Goal: Information Seeking & Learning: Learn about a topic

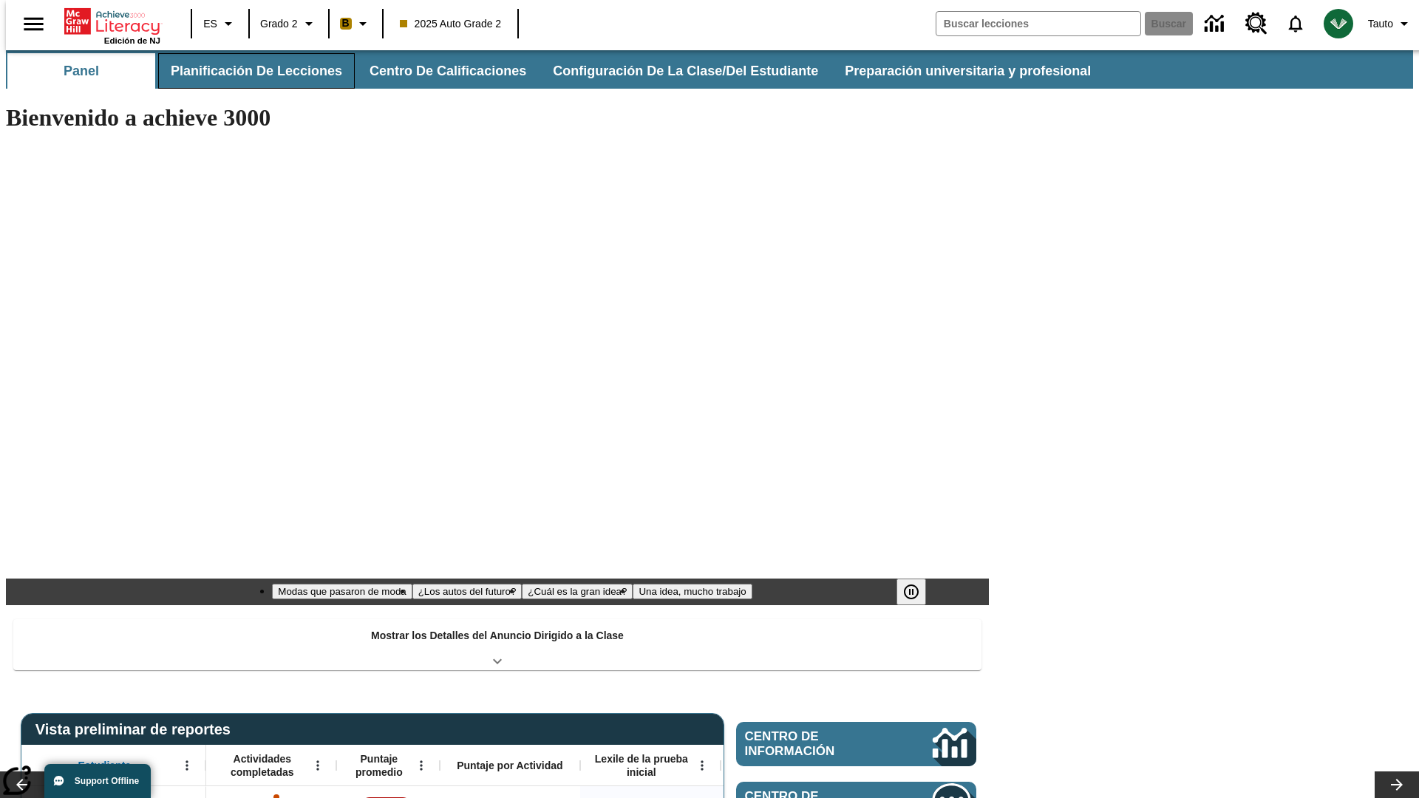
click at [248, 71] on button "Planificación de lecciones" at bounding box center [256, 70] width 197 height 35
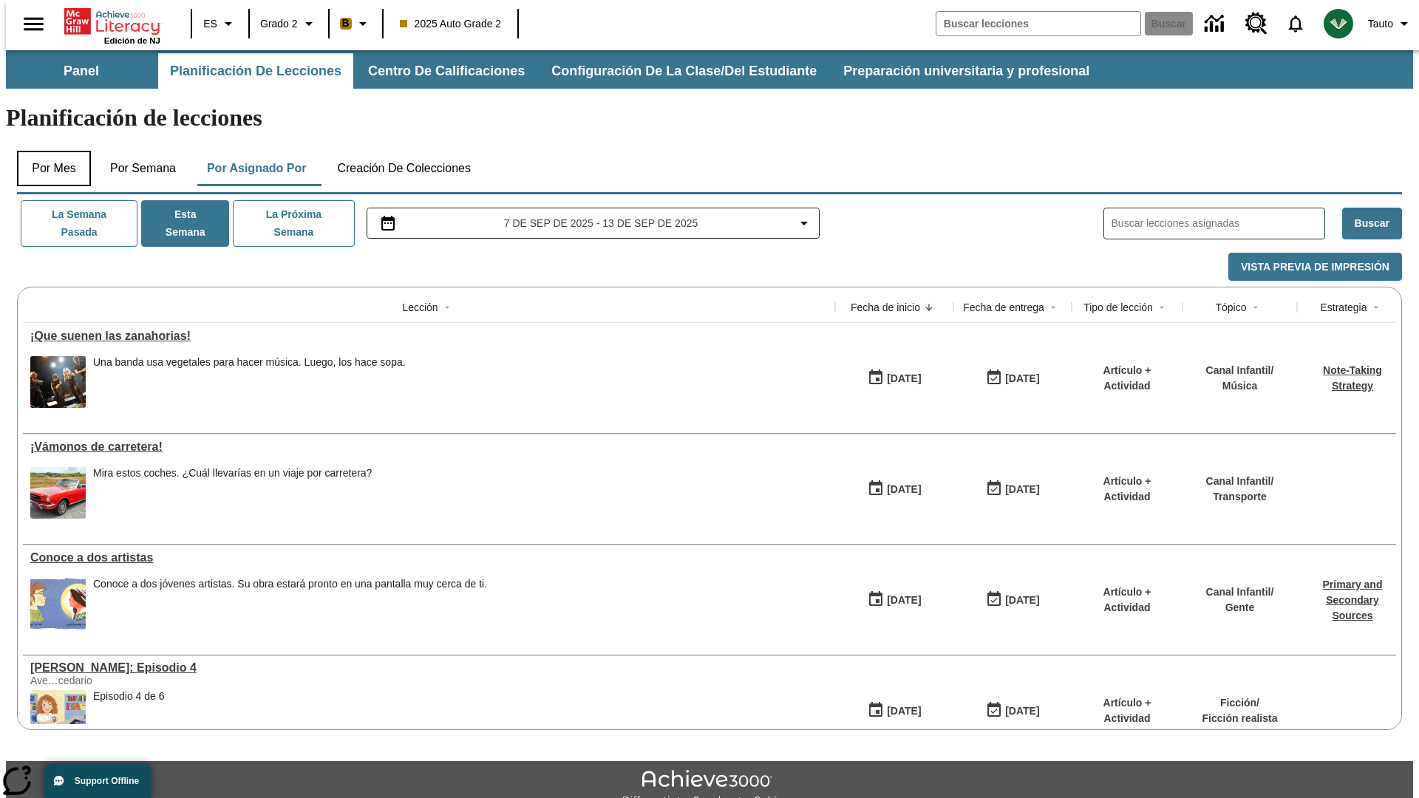
click at [48, 151] on button "Por mes" at bounding box center [54, 168] width 74 height 35
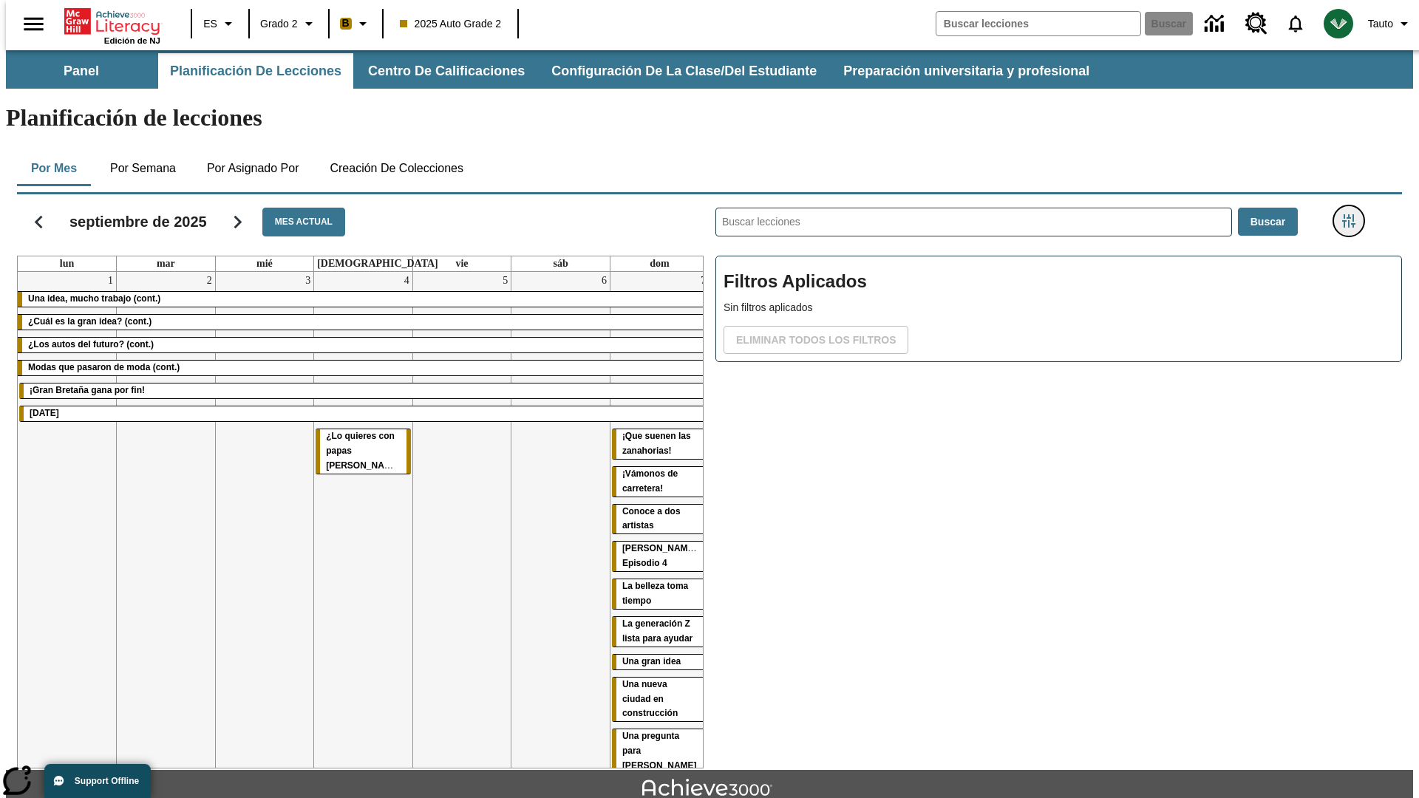
click at [1353, 214] on icon "Menú lateral de filtros" at bounding box center [1348, 220] width 13 height 13
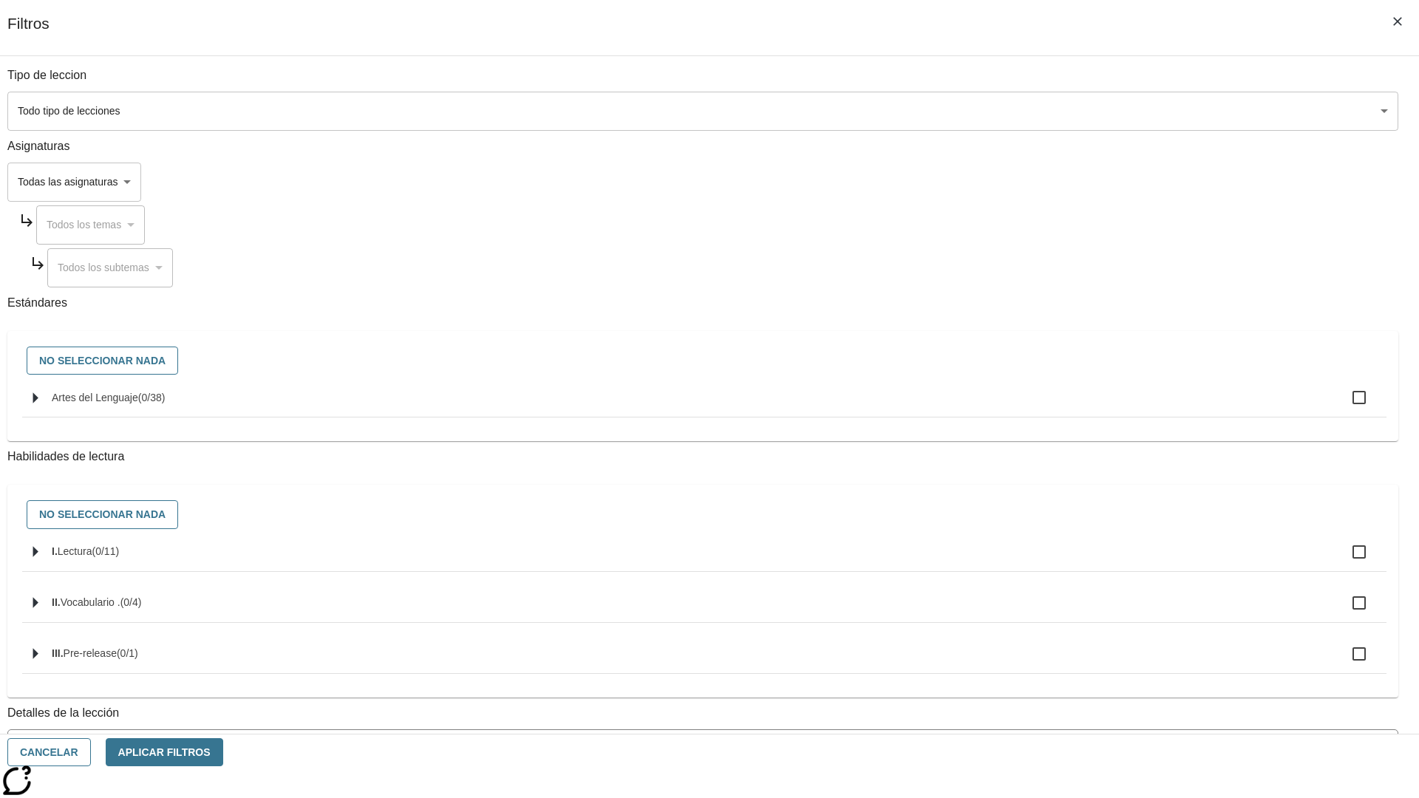
click at [1054, 797] on span "La lección cuenta con los 5 pasos de la Rutina de lectoescritura" at bounding box center [693, 809] width 1354 height 16
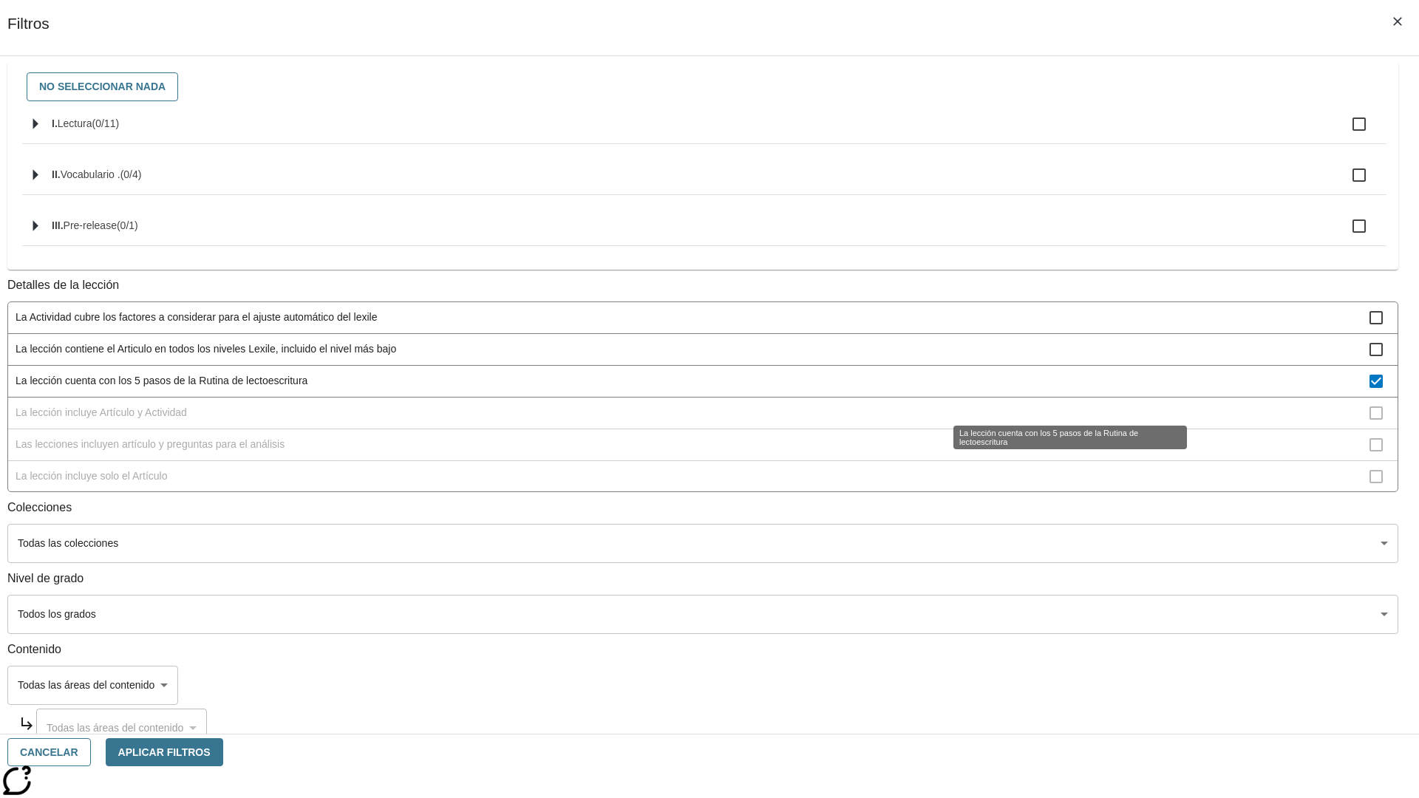
click at [1054, 389] on span "La lección cuenta con los 5 pasos de la Rutina de lectoescritura" at bounding box center [693, 381] width 1354 height 16
checkbox input "false"
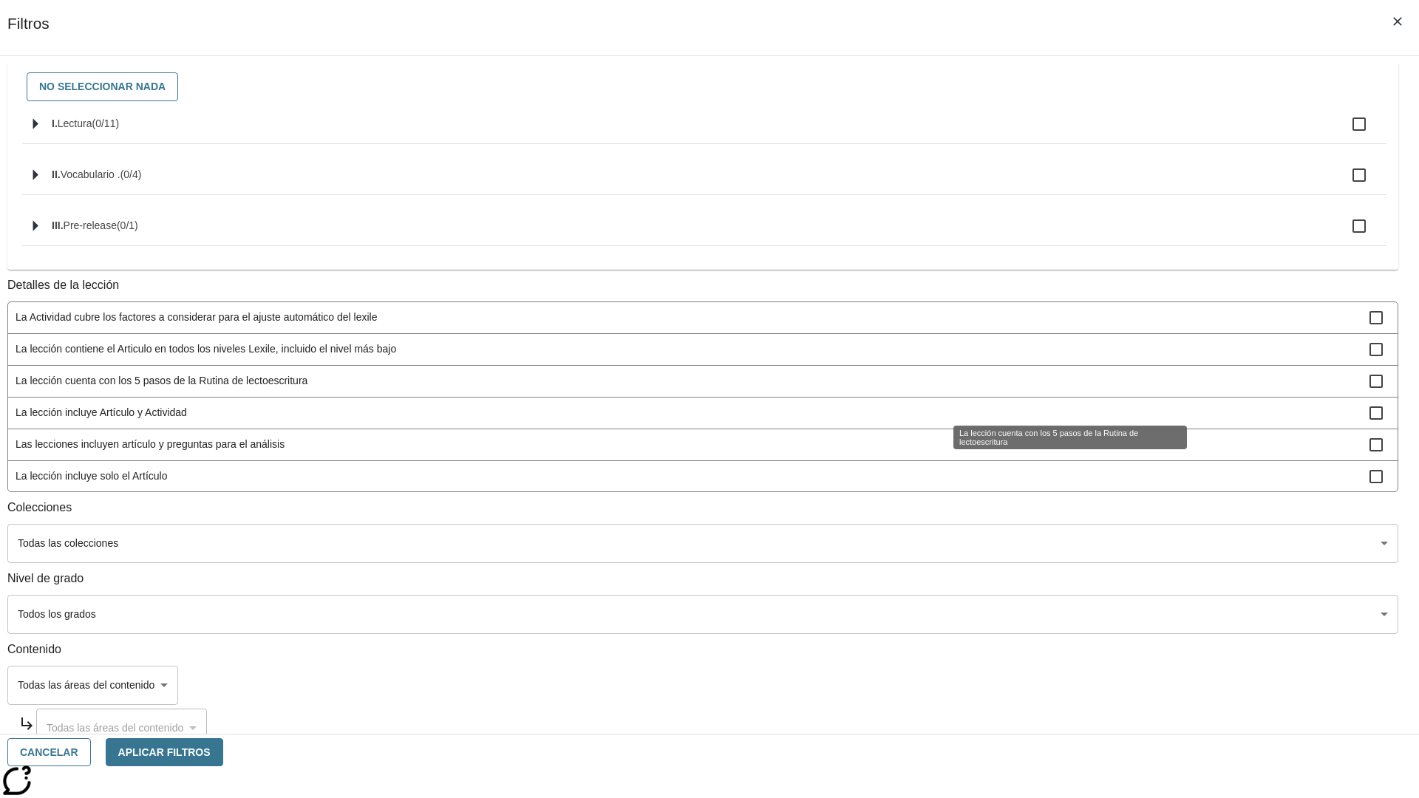
click at [1054, 420] on span "La lección incluye Artículo y Actividad" at bounding box center [693, 413] width 1354 height 16
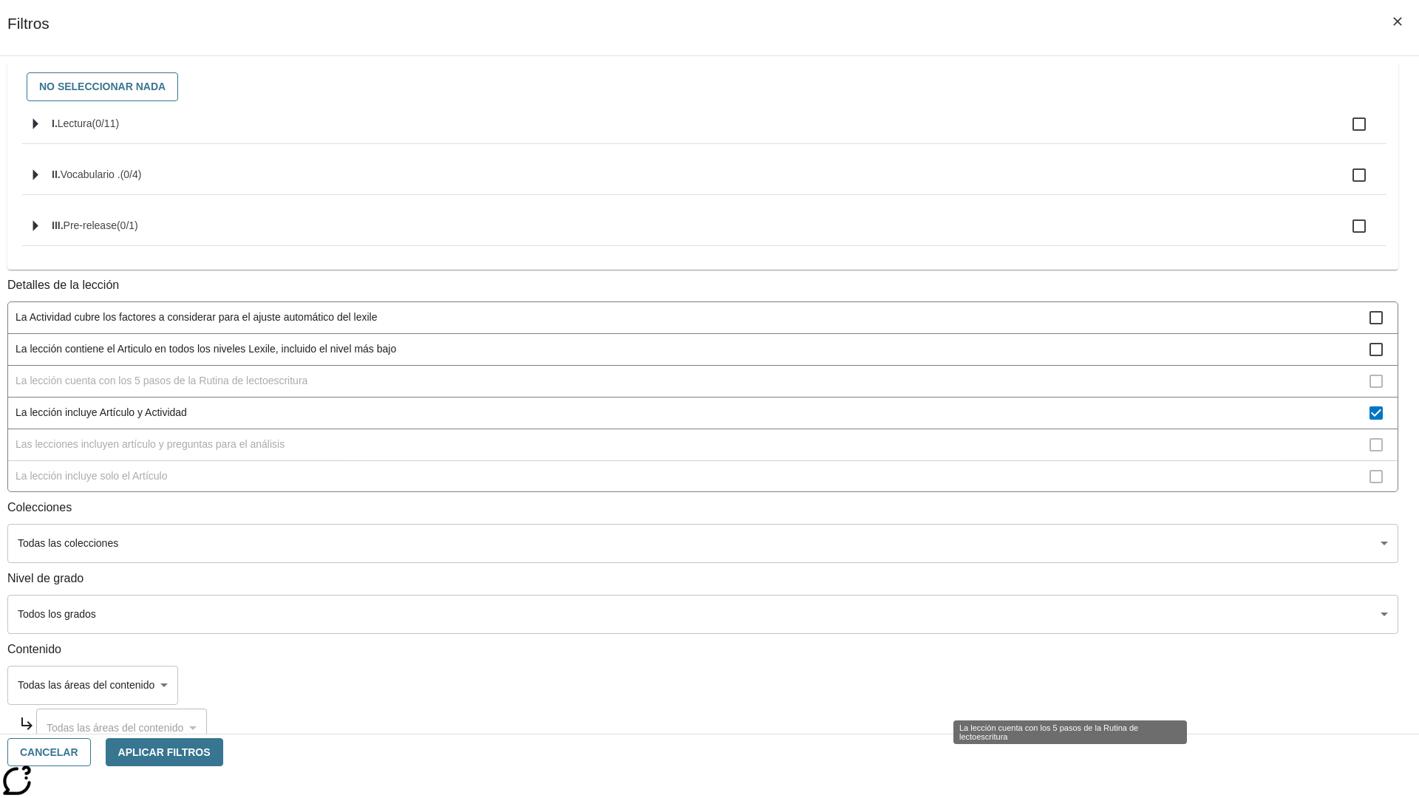
scroll to position [132, 0]
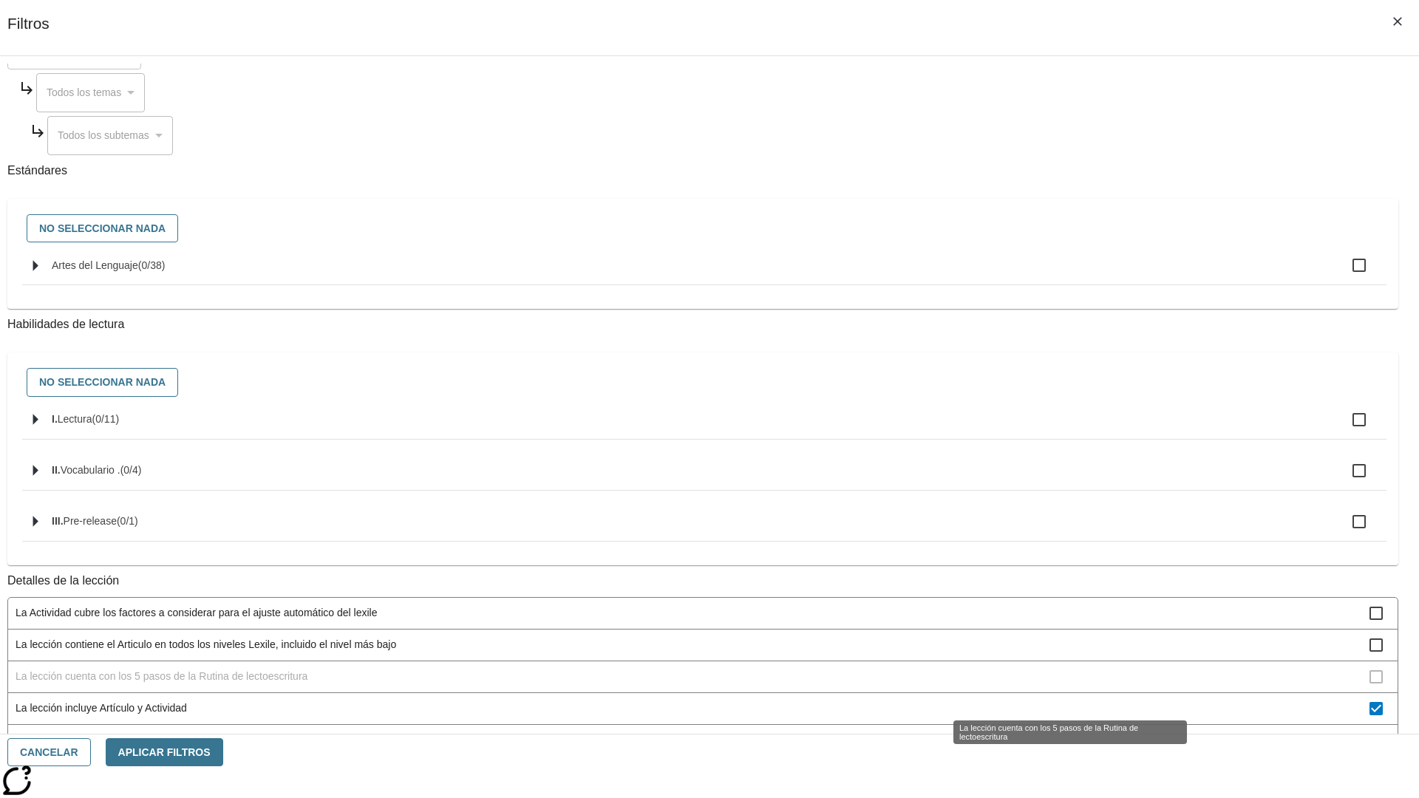
click at [1054, 701] on span "La lección incluye Artículo y Actividad" at bounding box center [693, 709] width 1354 height 16
checkbox input "false"
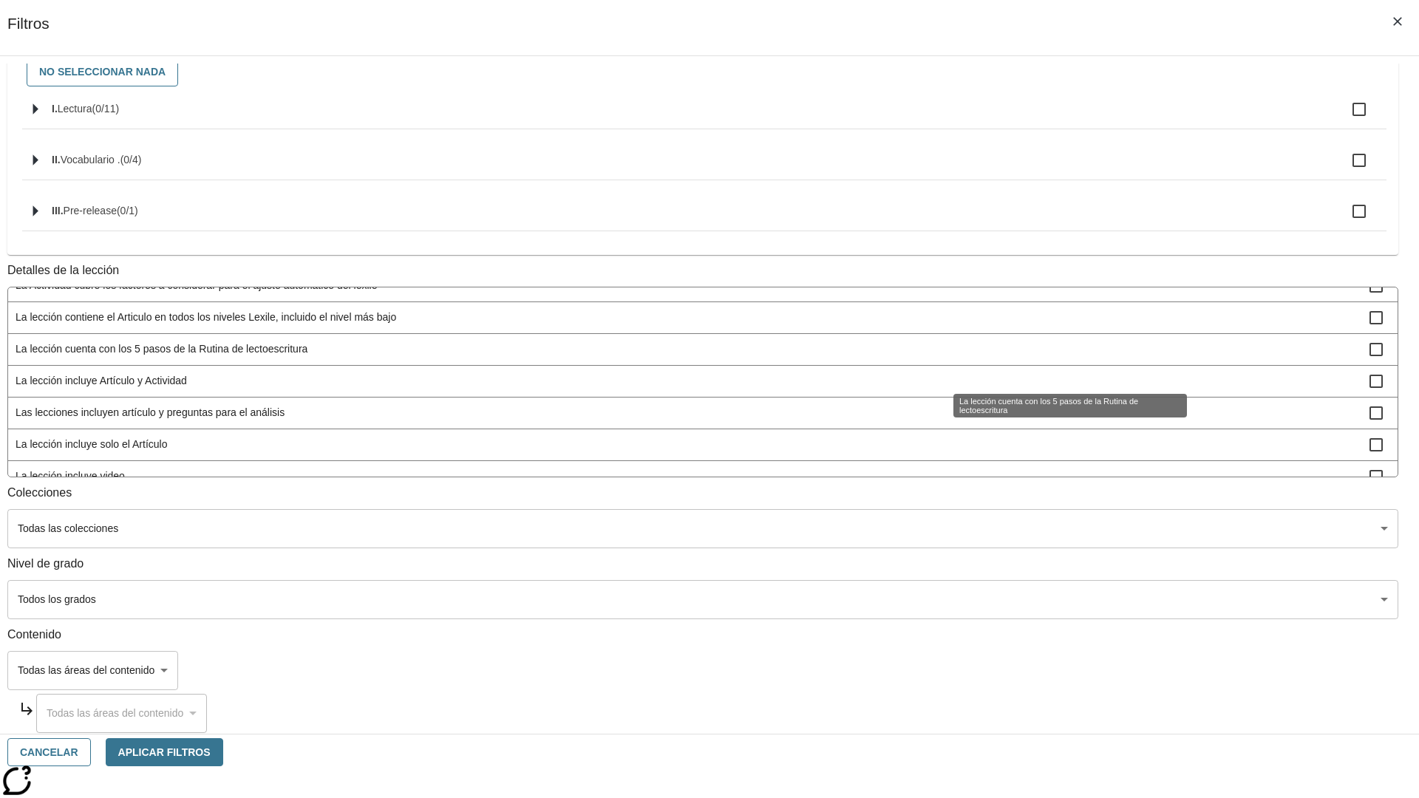
click at [1054, 420] on span "Las lecciones incluyen artículo y preguntas para el análisis" at bounding box center [693, 413] width 1354 height 16
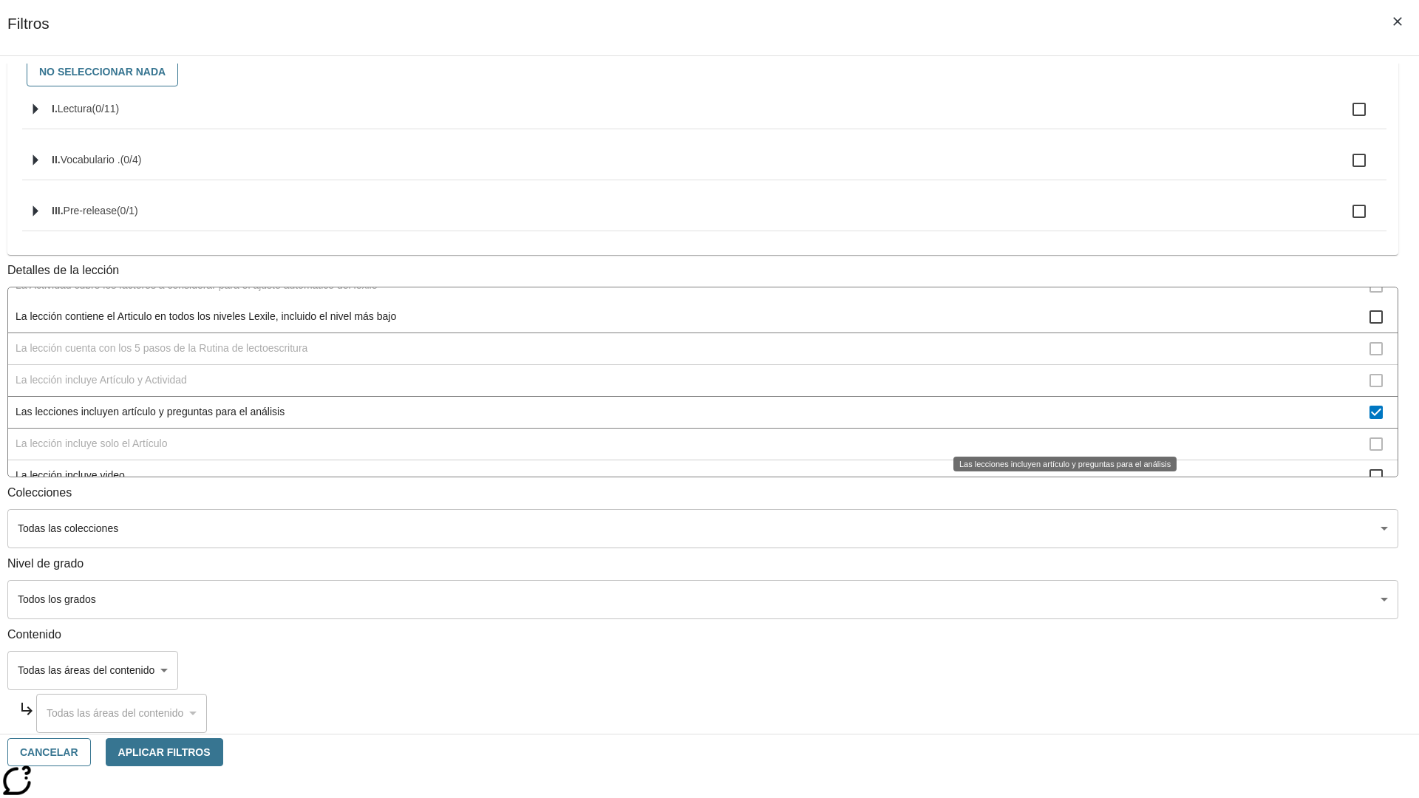
click at [1054, 420] on span "Las lecciones incluyen artículo y preguntas para el análisis" at bounding box center [693, 412] width 1354 height 16
checkbox input "false"
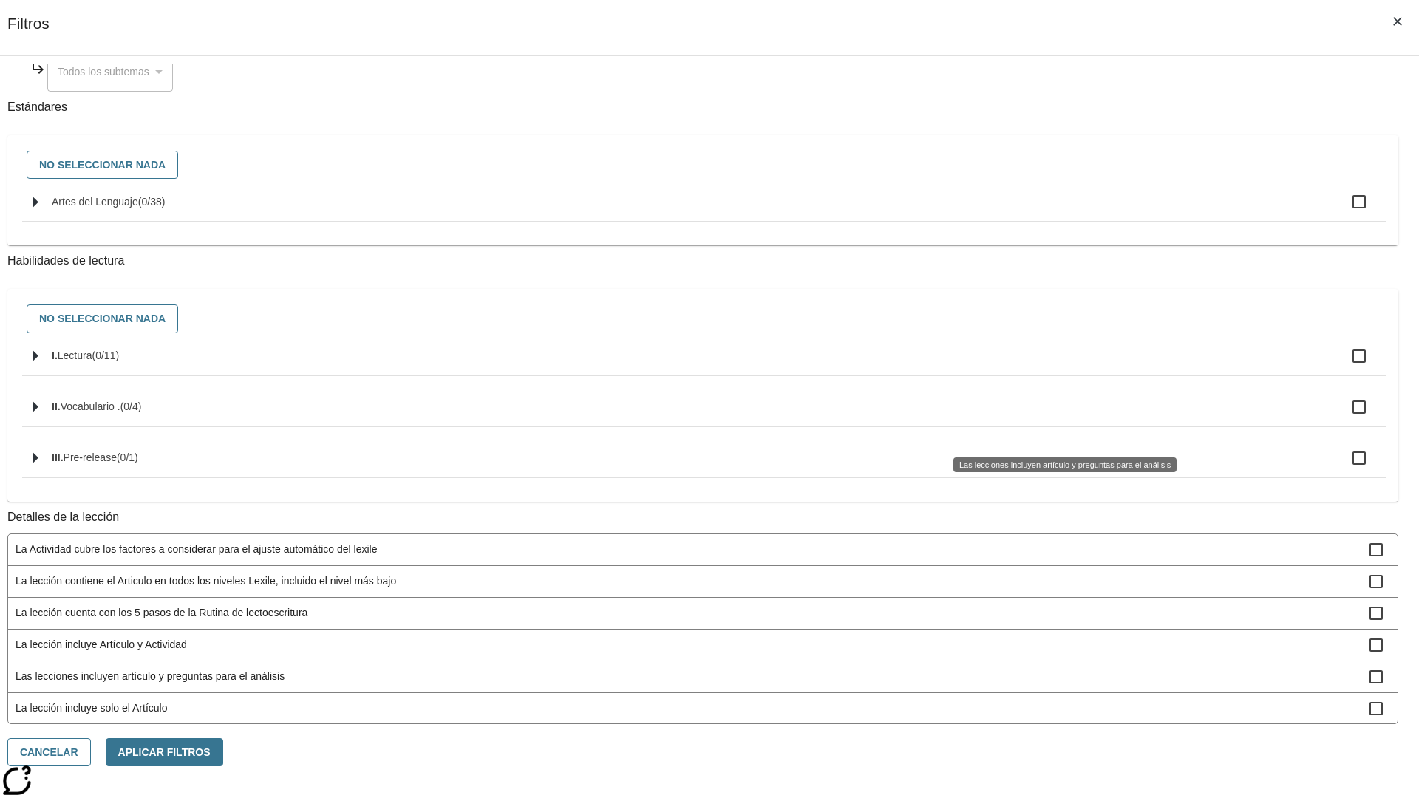
click at [1054, 701] on span "La lección incluye solo el Artículo" at bounding box center [693, 709] width 1354 height 16
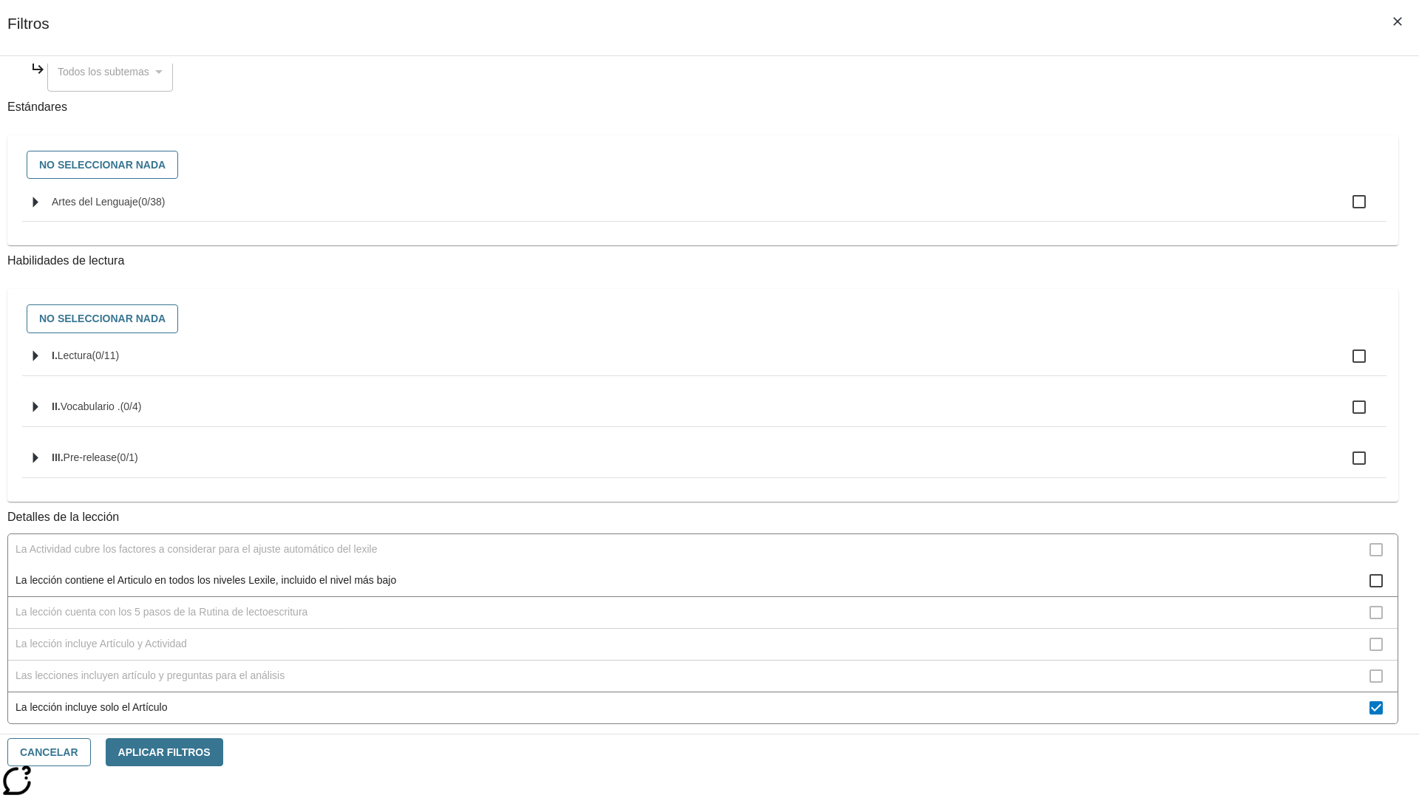
scroll to position [443, 0]
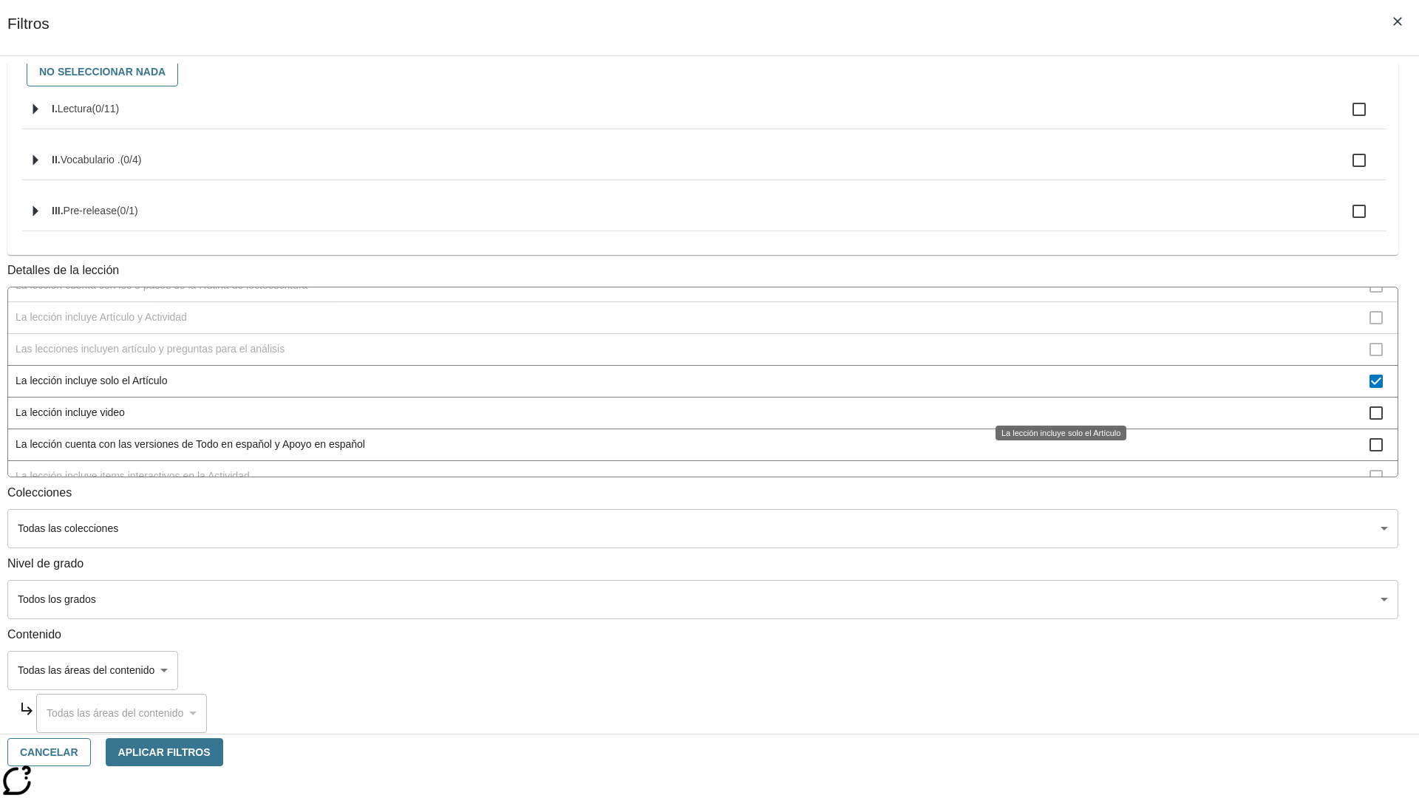
click at [1054, 389] on span "La lección incluye solo el Artículo" at bounding box center [693, 381] width 1354 height 16
checkbox input "false"
click at [1054, 484] on span "La lección incluye items interactivos en la Actividad" at bounding box center [693, 476] width 1354 height 16
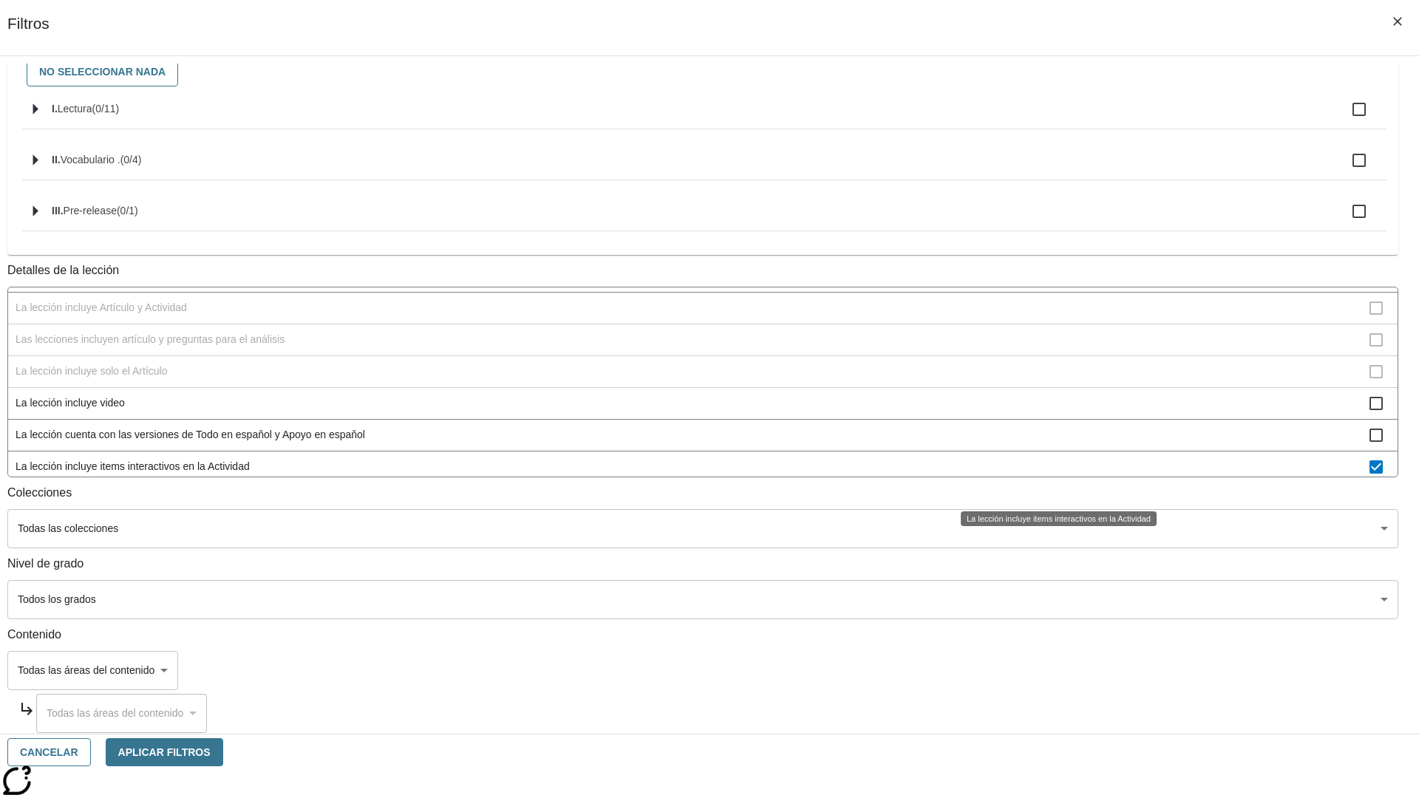
click at [1054, 474] on span "La lección incluye items interactivos en la Actividad" at bounding box center [693, 467] width 1354 height 16
checkbox input "false"
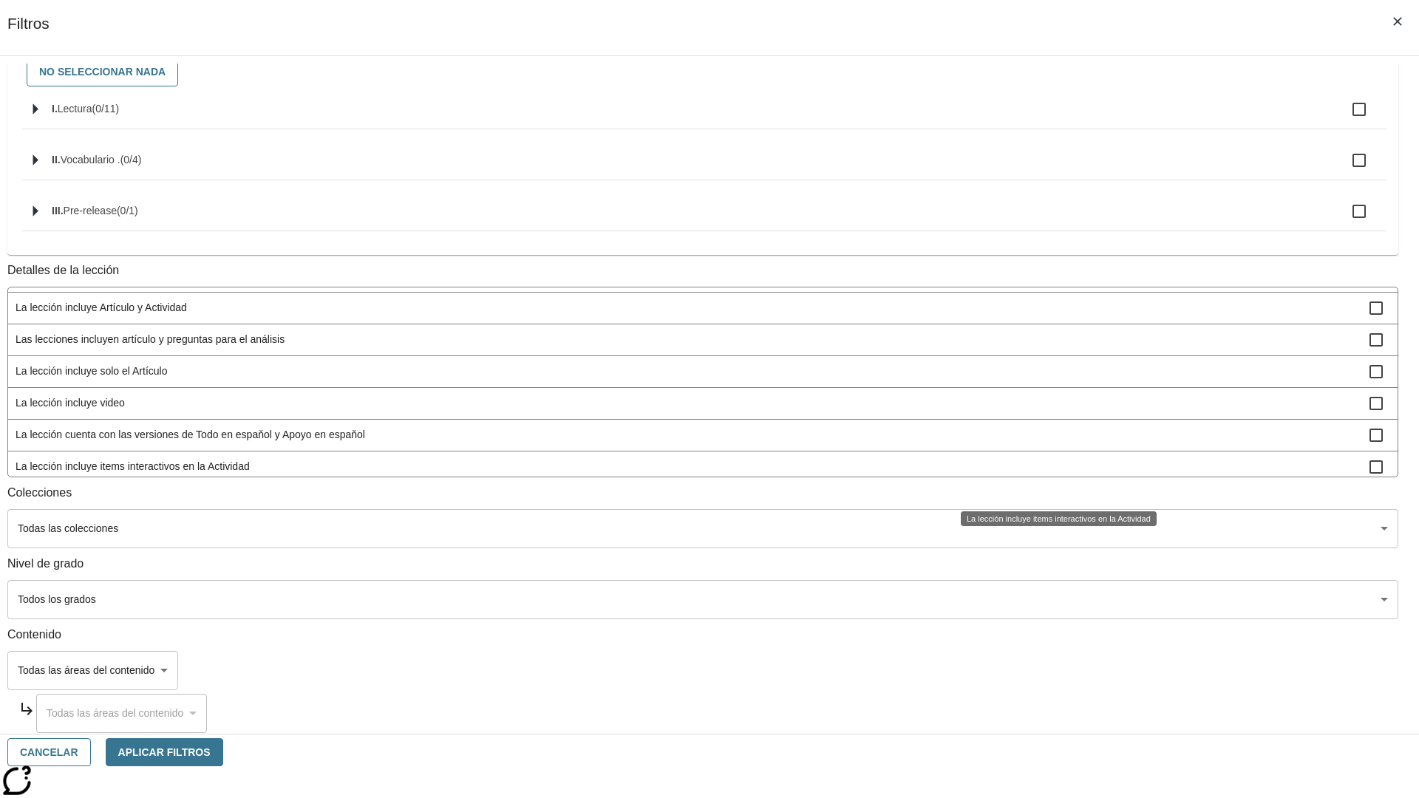
click at [1054, 491] on span "La lección incluye Instrucción y Actividad" at bounding box center [693, 499] width 1354 height 16
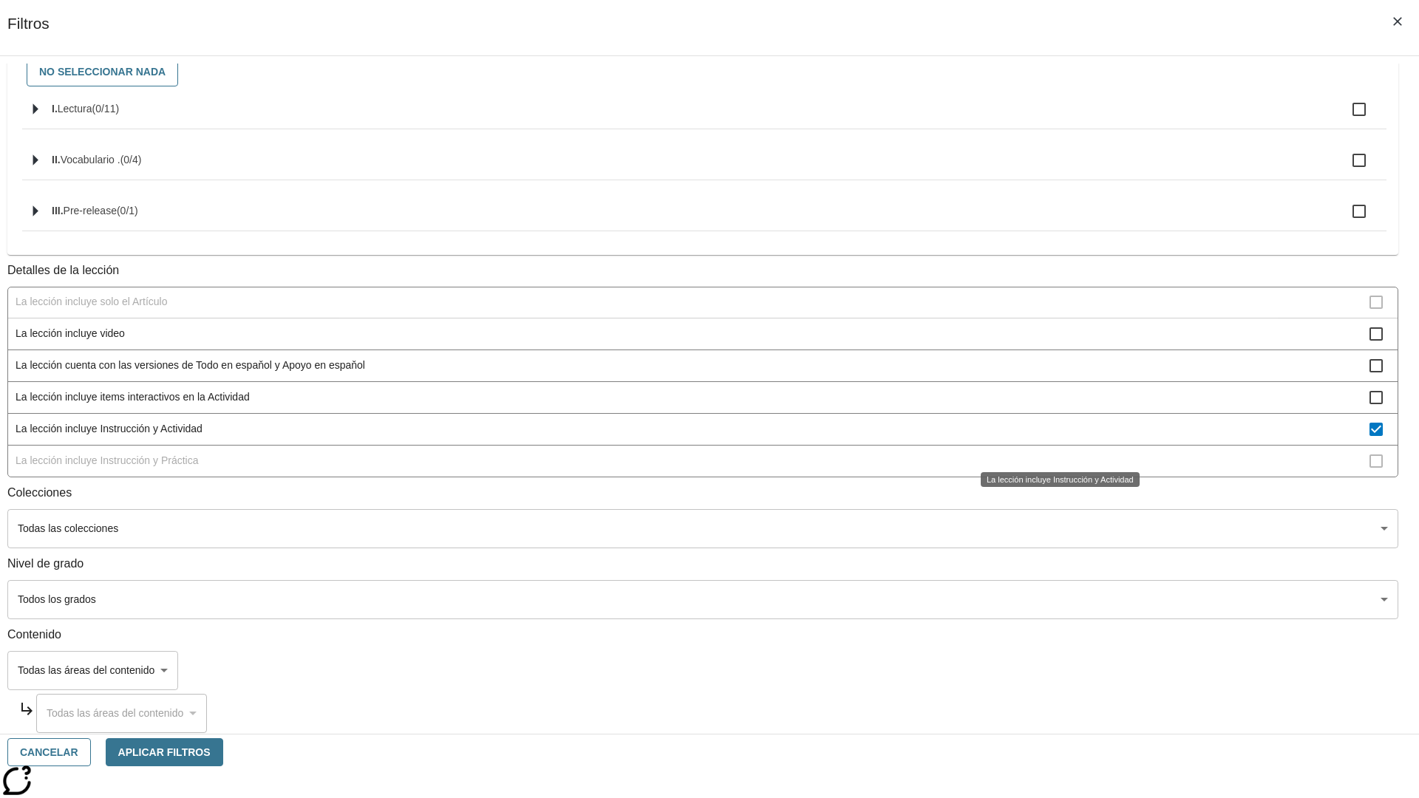
click at [1054, 437] on span "La lección incluye Instrucción y Actividad" at bounding box center [693, 429] width 1354 height 16
checkbox input "false"
click at [1054, 487] on div "La lección incluye Instrucción y Actividad" at bounding box center [1060, 479] width 159 height 15
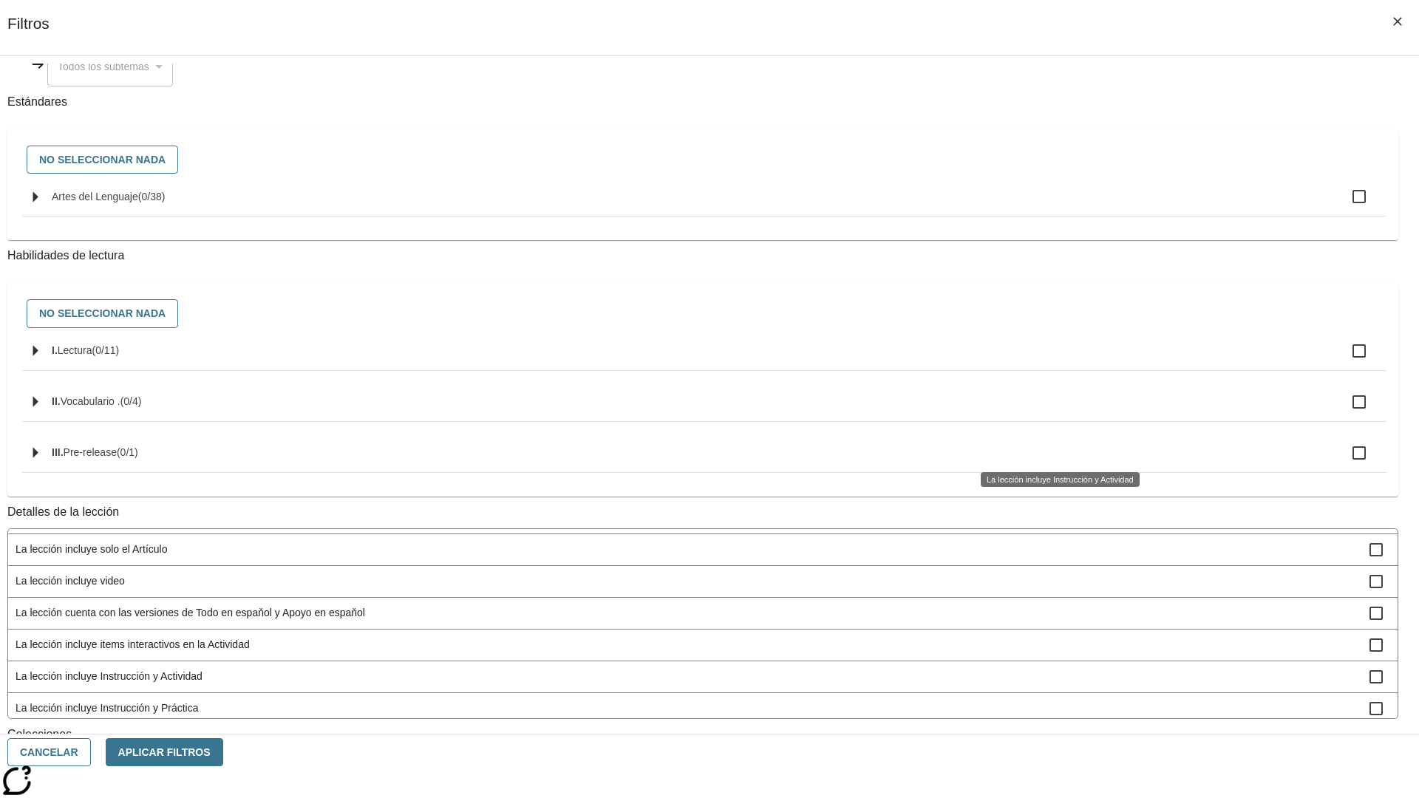
click at [1054, 701] on span "La lección incluye Instrucción y Práctica" at bounding box center [693, 709] width 1354 height 16
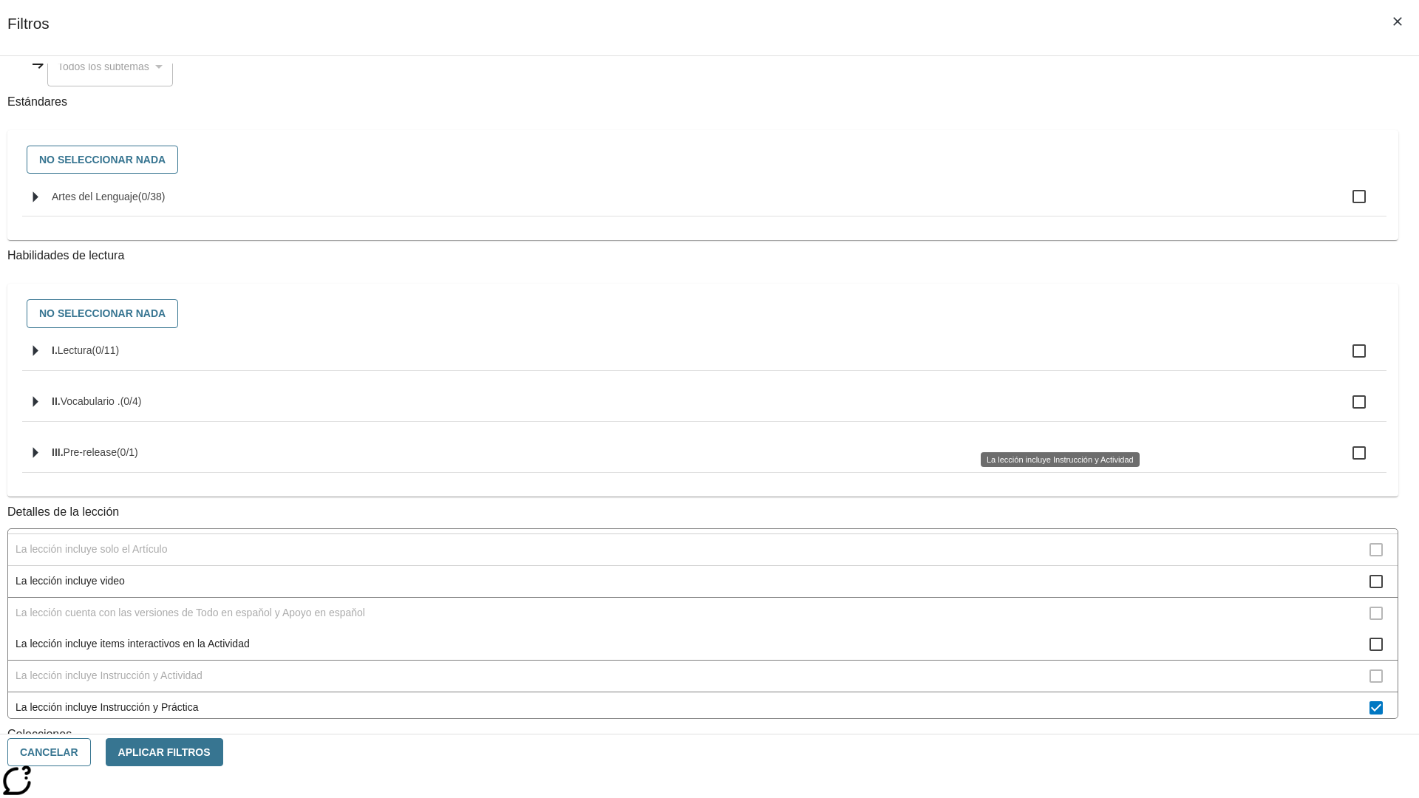
scroll to position [462, 0]
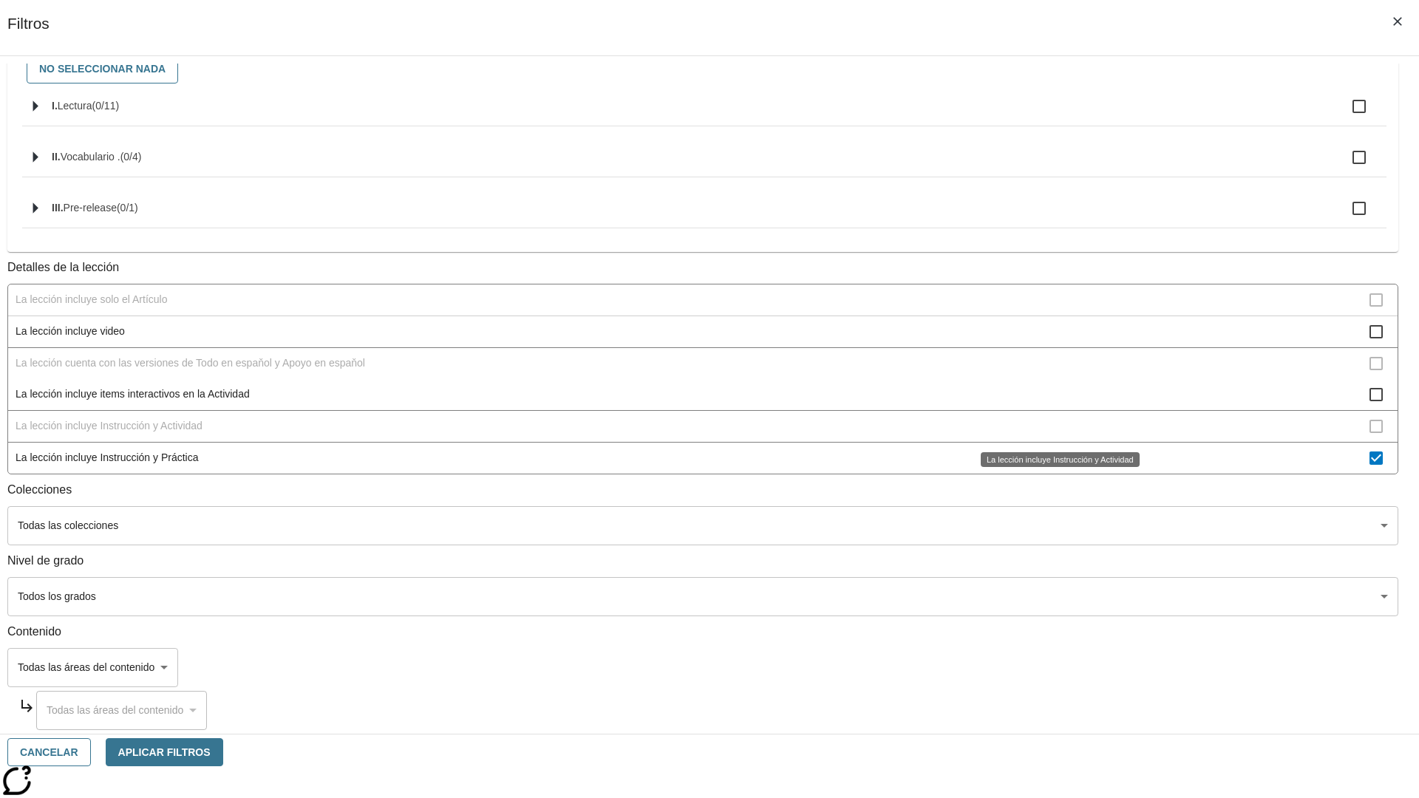
click at [1054, 467] on div "La lección incluye Instrucción y Actividad" at bounding box center [1060, 459] width 159 height 15
click at [1054, 457] on span "La lección incluye Instrucción y Práctica" at bounding box center [693, 458] width 1354 height 16
checkbox input "false"
click at [1054, 148] on span "La Actividad cubre los factores a considerar para el ajuste automático del lexi…" at bounding box center [693, 140] width 1354 height 16
checkbox input "true"
